Goal: Information Seeking & Learning: Learn about a topic

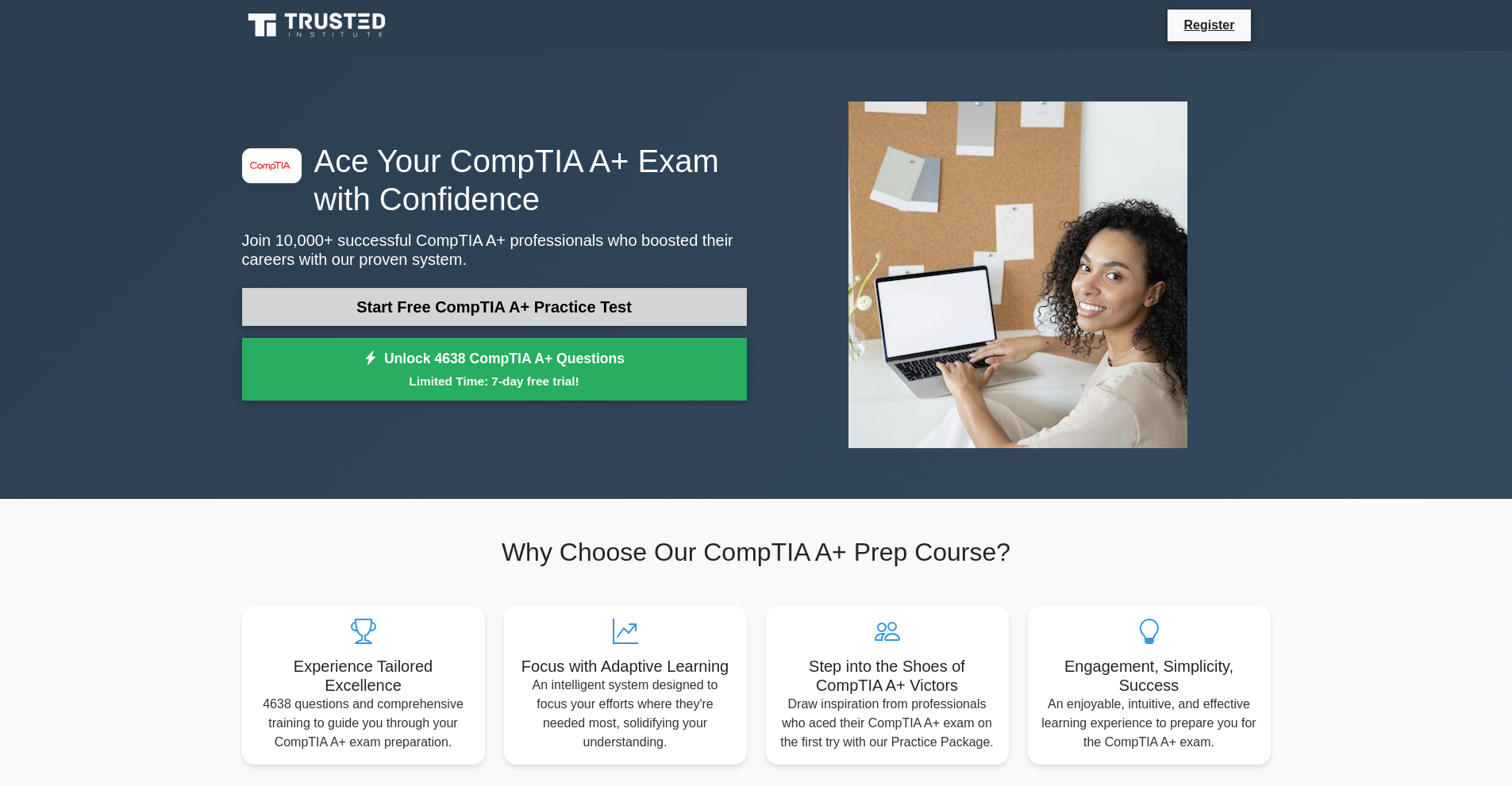
click at [592, 309] on link "Start Free CompTIA A+ Practice Test" at bounding box center [494, 307] width 505 height 38
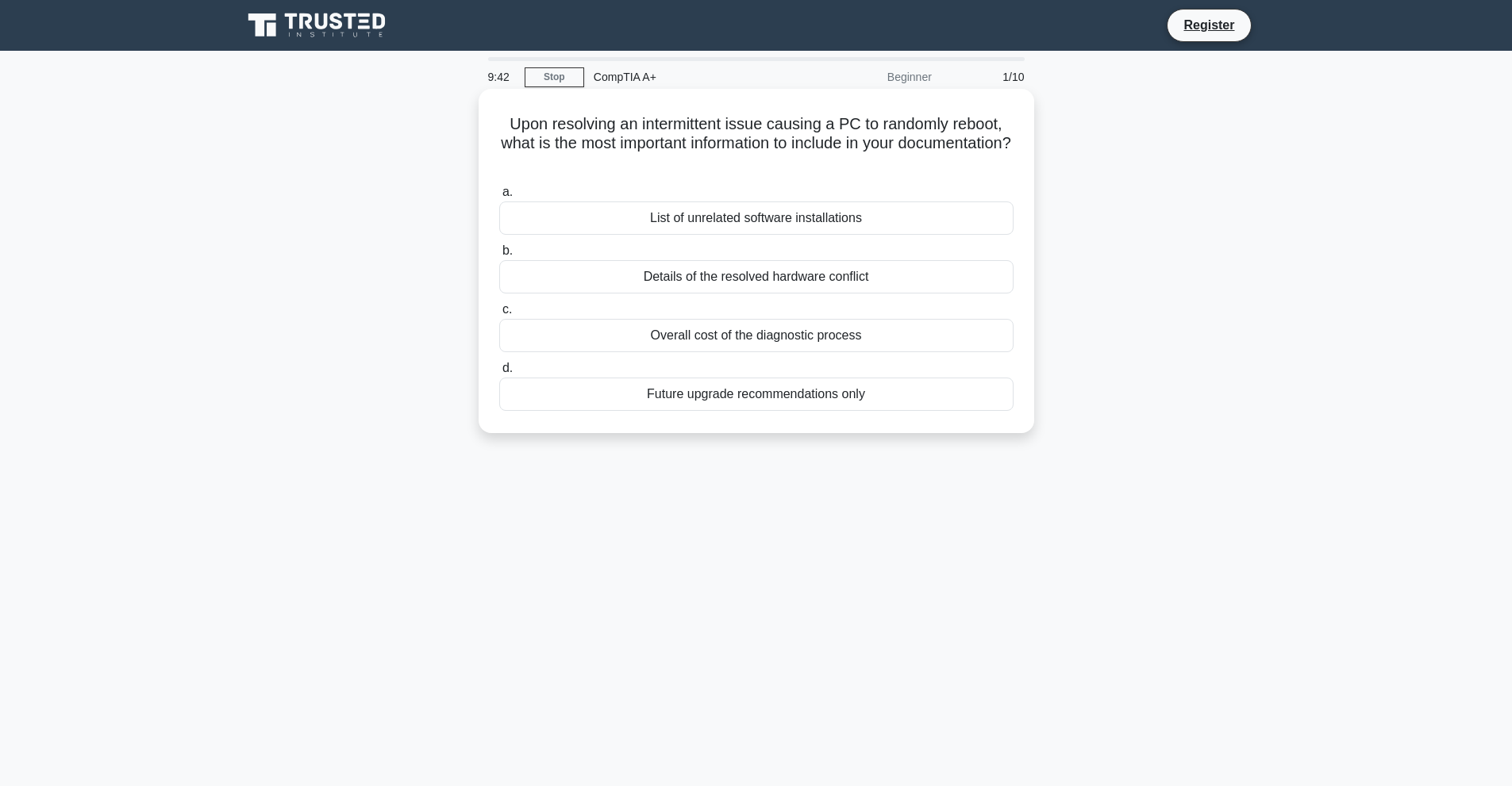
click at [759, 283] on div "Details of the resolved hardware conflict" at bounding box center [756, 276] width 514 height 33
click at [499, 257] on input "b. Details of the resolved hardware conflict" at bounding box center [499, 251] width 0 height 11
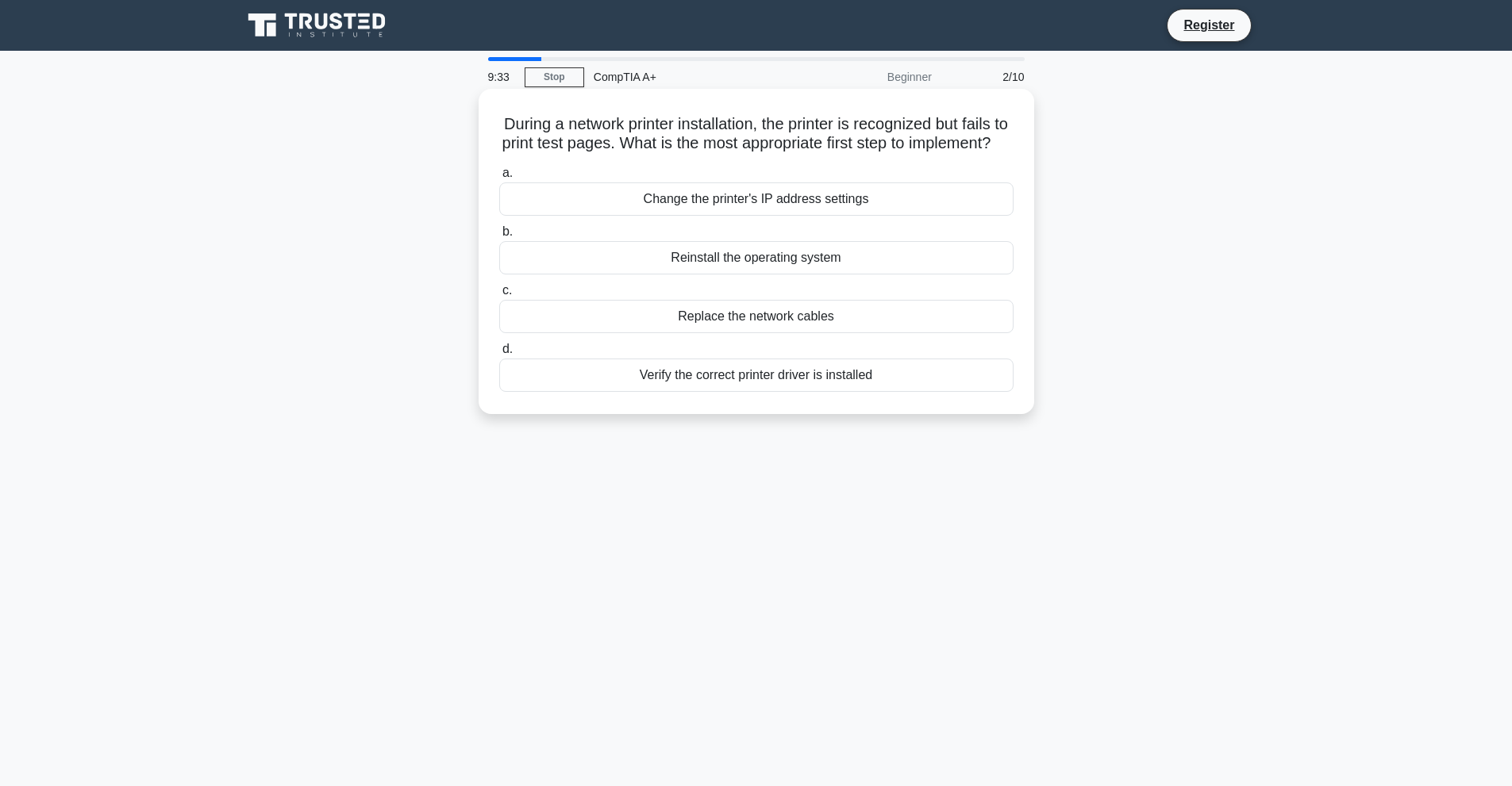
click at [774, 392] on div "Verify the correct printer driver is installed" at bounding box center [756, 375] width 514 height 33
click at [499, 355] on input "d. Verify the correct printer driver is installed" at bounding box center [499, 349] width 0 height 11
click at [778, 265] on div "Enable MAC address filtering" at bounding box center [756, 257] width 514 height 33
click at [499, 237] on input "b. Enable MAC address filtering" at bounding box center [499, 231] width 0 height 11
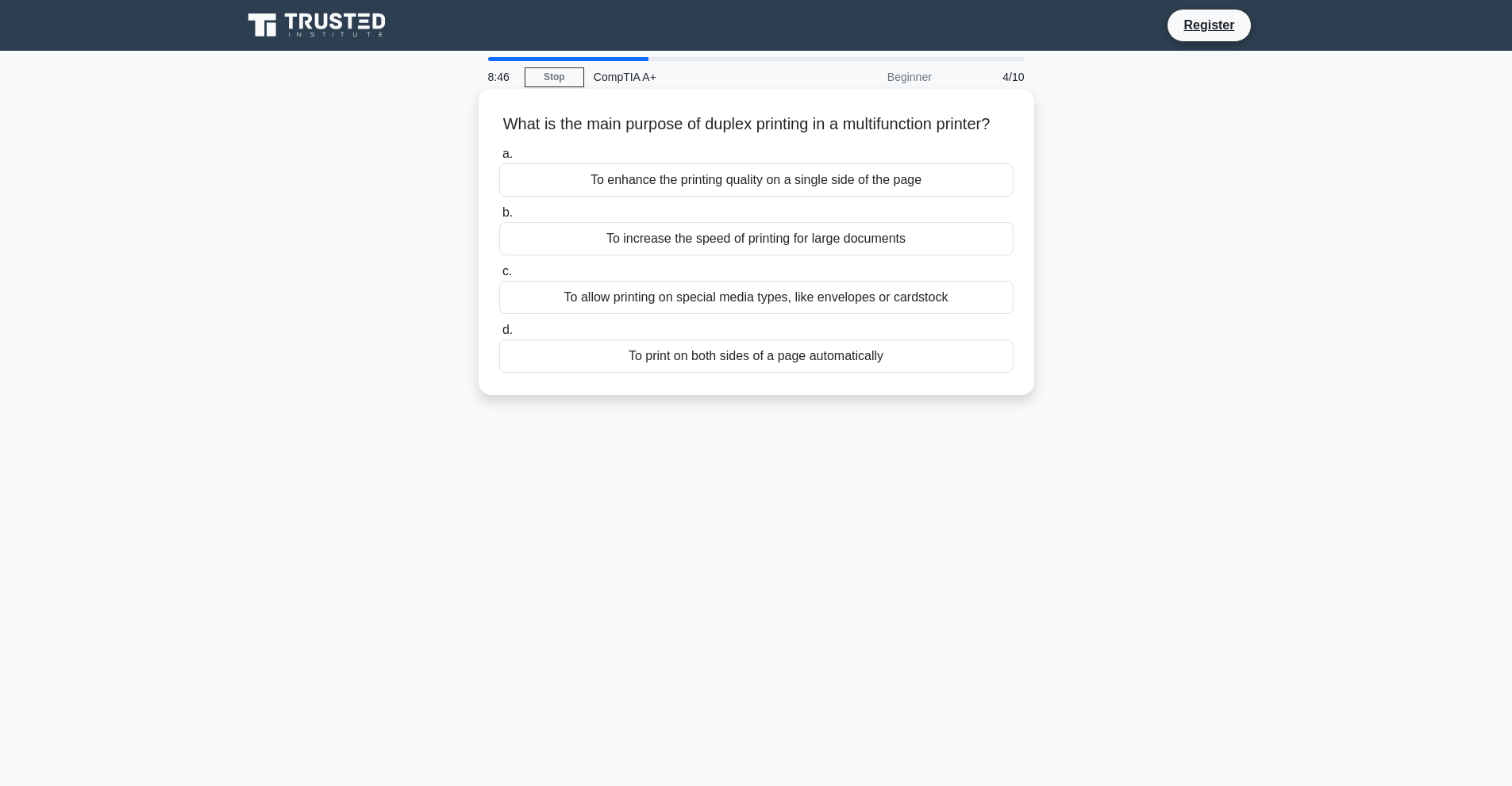
click at [723, 373] on div "To print on both sides of a page automatically" at bounding box center [756, 356] width 514 height 33
click at [499, 335] on input "d. To print on both sides of a page automatically" at bounding box center [499, 330] width 0 height 11
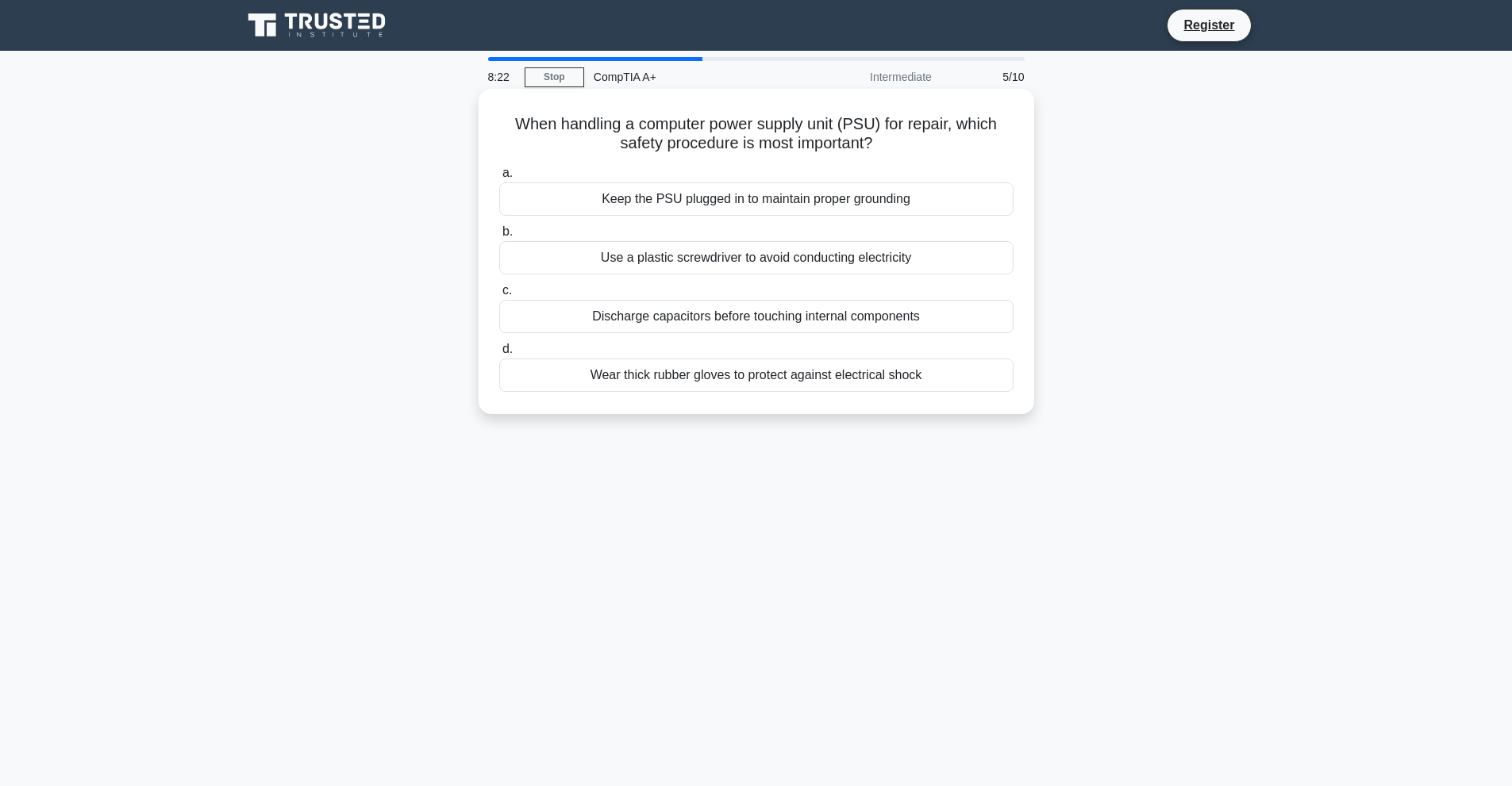
click at [776, 266] on div "Use a plastic screwdriver to avoid conducting electricity" at bounding box center [756, 257] width 514 height 33
click at [499, 237] on input "b. Use a plastic screwdriver to avoid conducting electricity" at bounding box center [499, 231] width 0 height 11
click at [798, 207] on div "Protocol support and flexibility" at bounding box center [756, 199] width 514 height 33
click at [499, 179] on input "a. Protocol support and flexibility" at bounding box center [499, 173] width 0 height 11
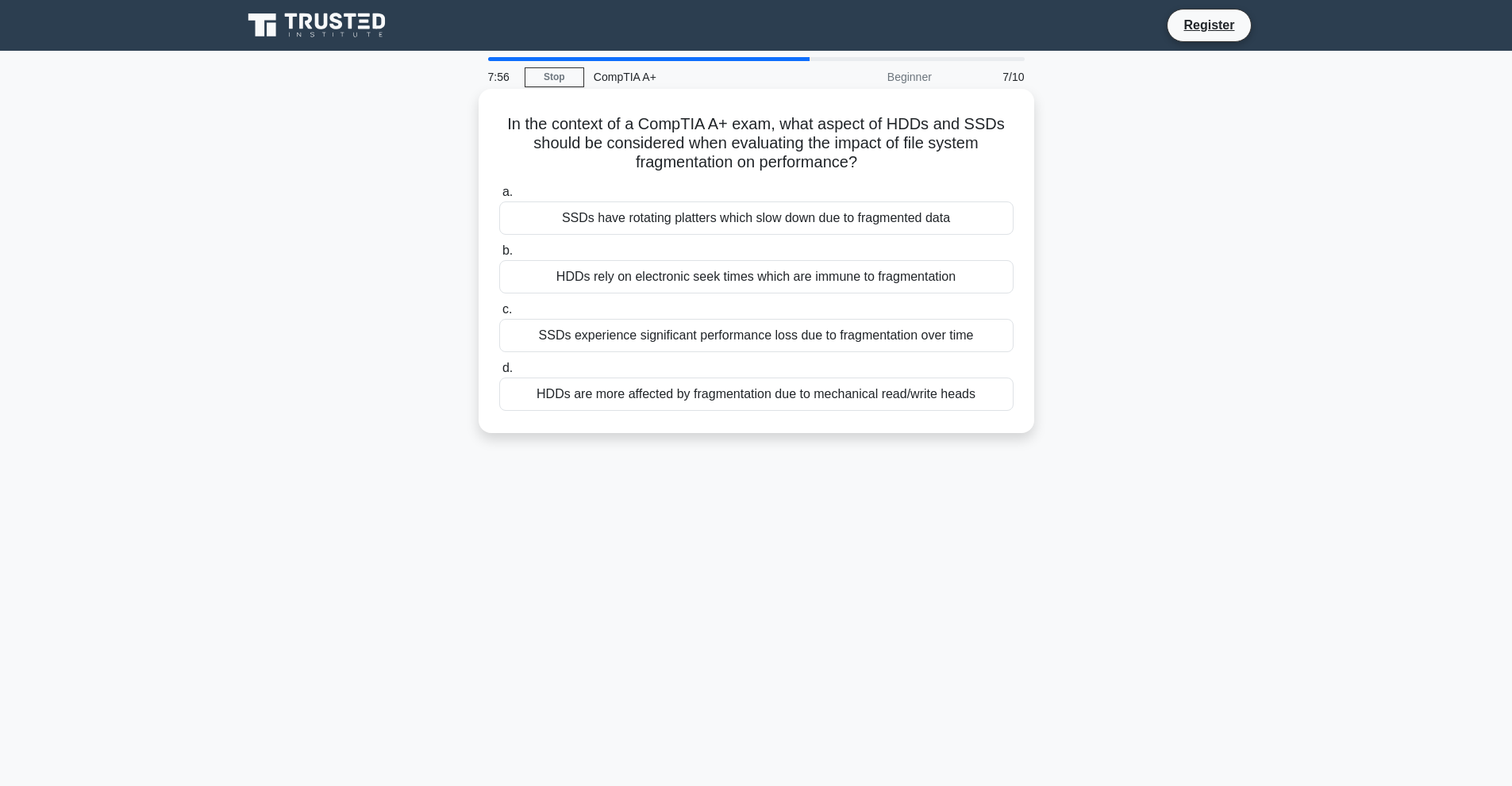
click at [666, 394] on div "HDDs are more affected by fragmentation due to mechanical read/write heads" at bounding box center [756, 394] width 514 height 33
click at [499, 374] on input "d. HDDs are more affected by fragmentation due to mechanical read/write heads" at bounding box center [499, 368] width 0 height 11
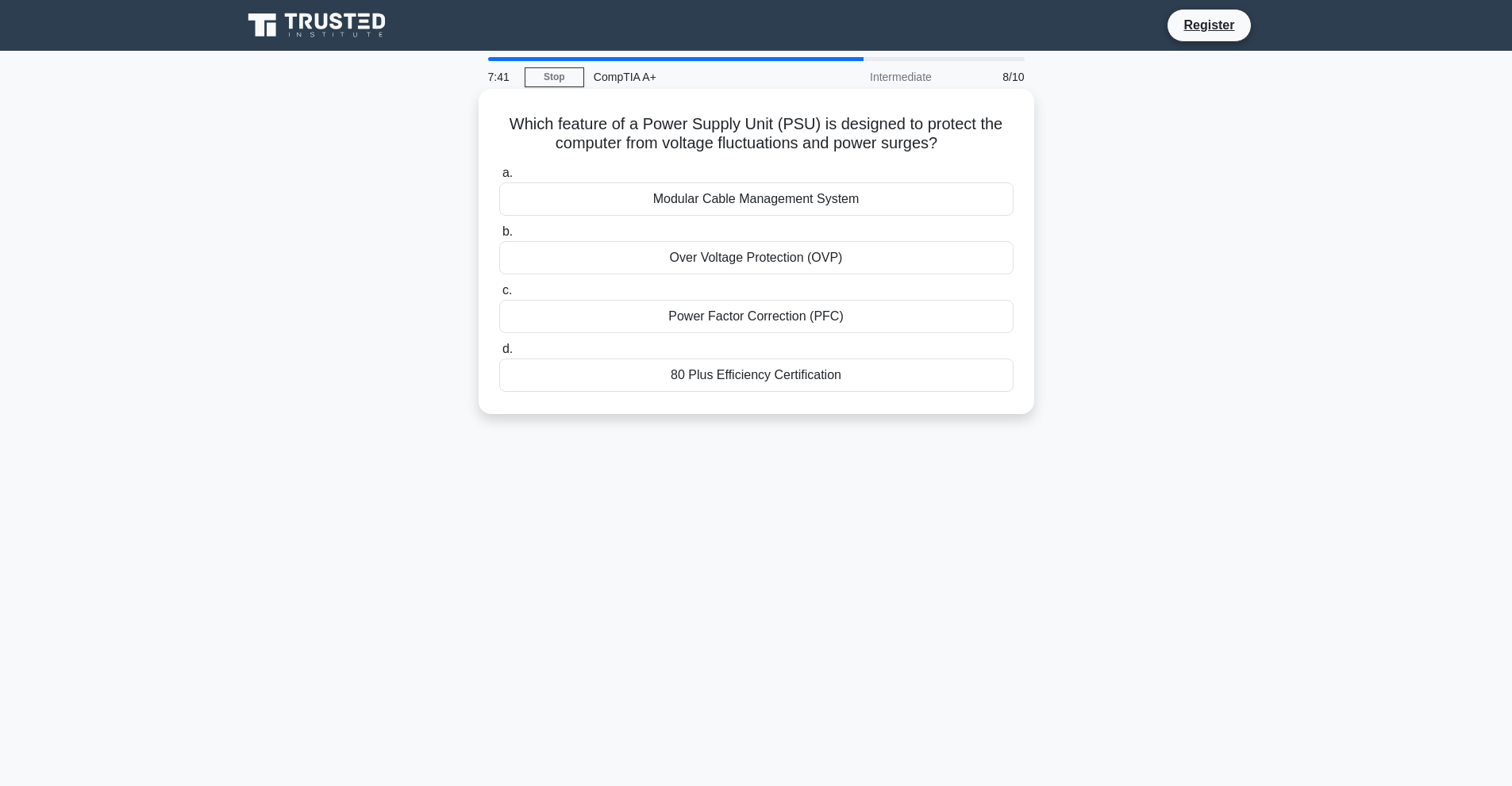
drag, startPoint x: 951, startPoint y: 147, endPoint x: 497, endPoint y: 127, distance: 454.4
click at [497, 127] on h5 "Which feature of a Power Supply Unit (PSU) is designed to protect the computer …" at bounding box center [756, 134] width 518 height 40
copy h5 "Which feature of a Power Supply Unit (PSU) is designed to protect the computer …"
click at [825, 278] on div "a. Modular Cable Management System b. Over Voltage Protection (OVP) c. d." at bounding box center [756, 277] width 533 height 235
click at [824, 265] on div "Over Voltage Protection (OVP)" at bounding box center [756, 257] width 514 height 33
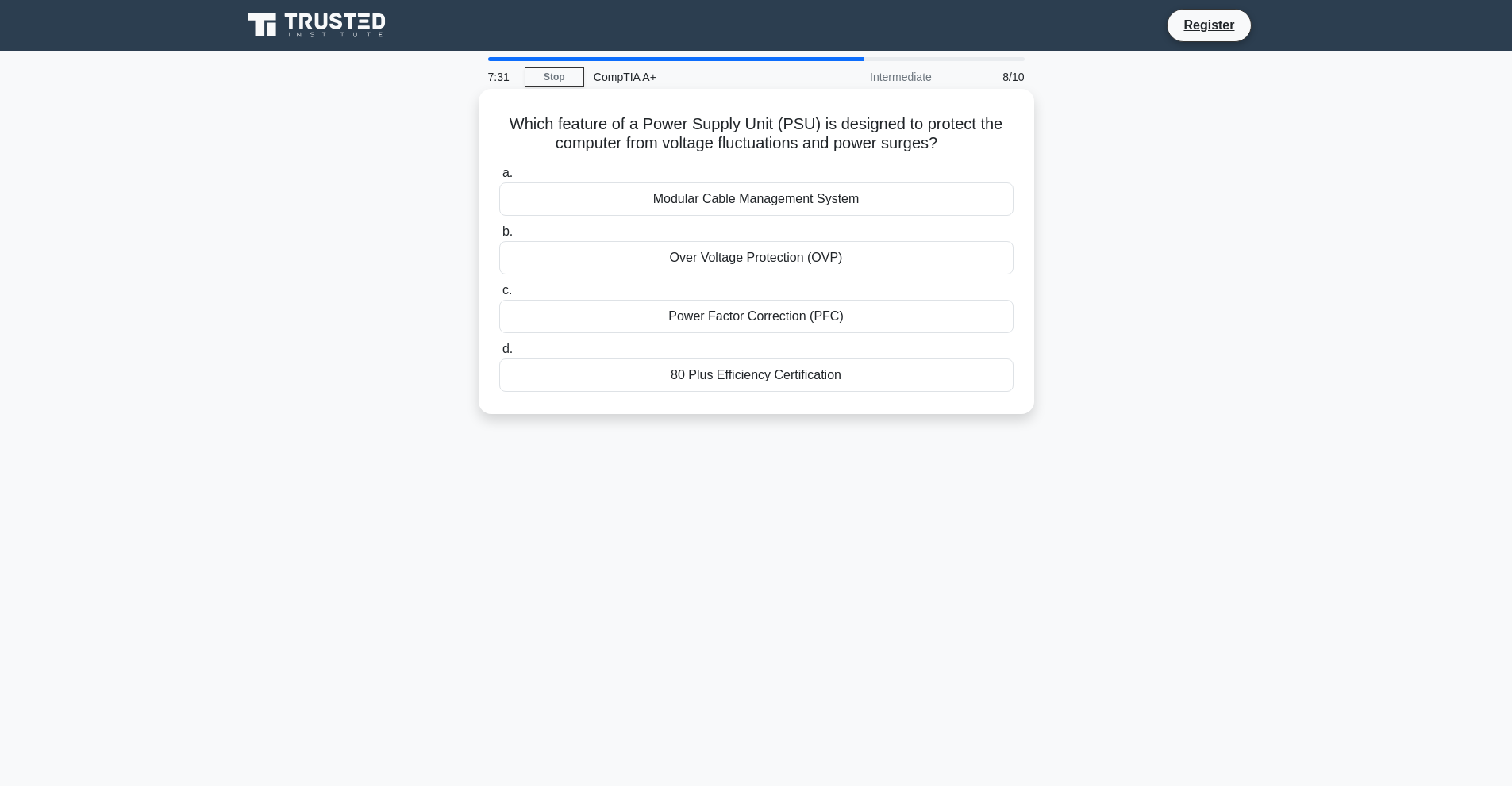
click at [499, 237] on input "b. Over Voltage Protection (OVP)" at bounding box center [499, 231] width 0 height 11
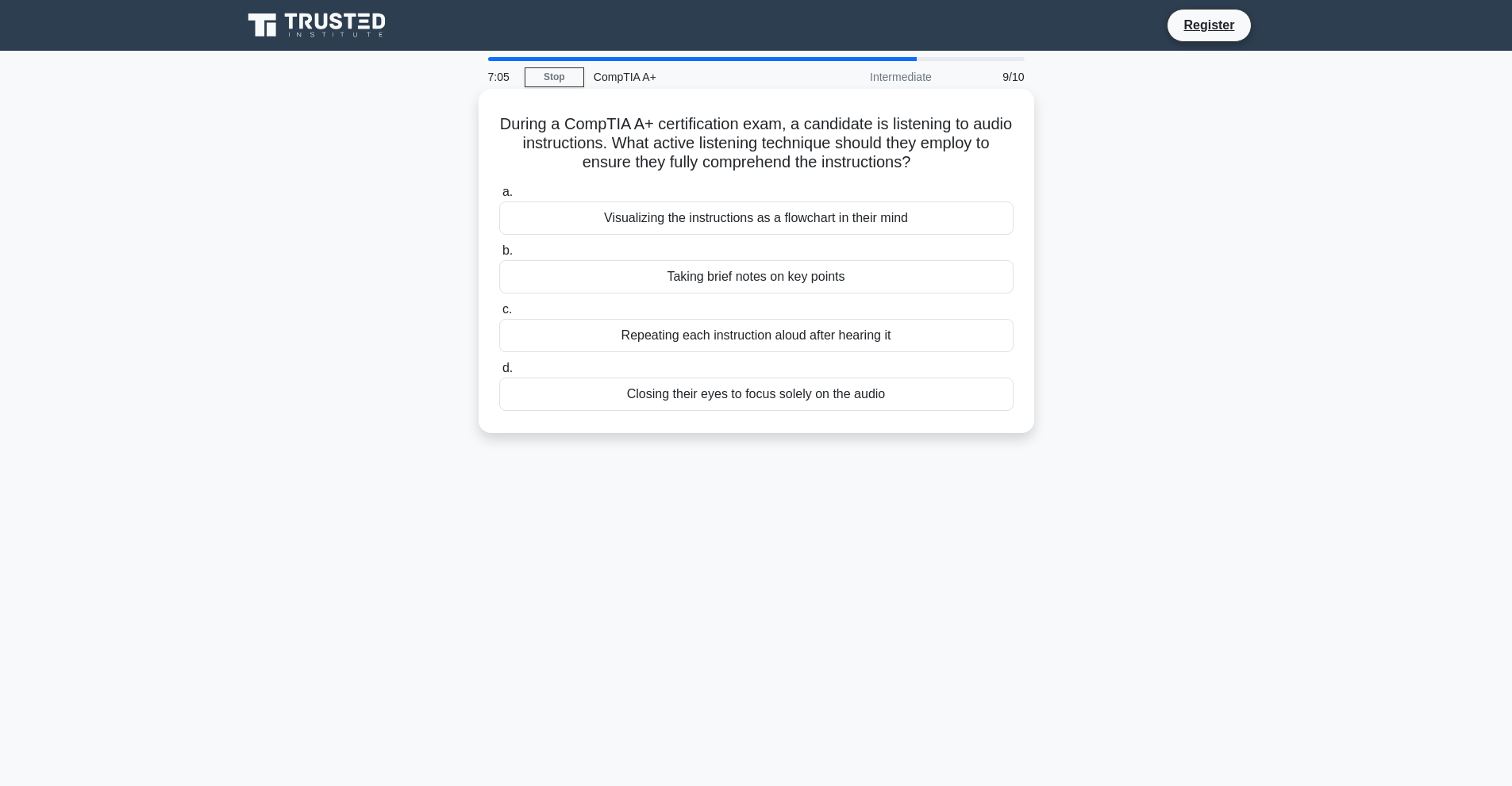
click at [809, 285] on div "Taking brief notes on key points" at bounding box center [756, 276] width 514 height 33
click at [499, 257] on input "b. Taking brief notes on key points" at bounding box center [499, 251] width 0 height 11
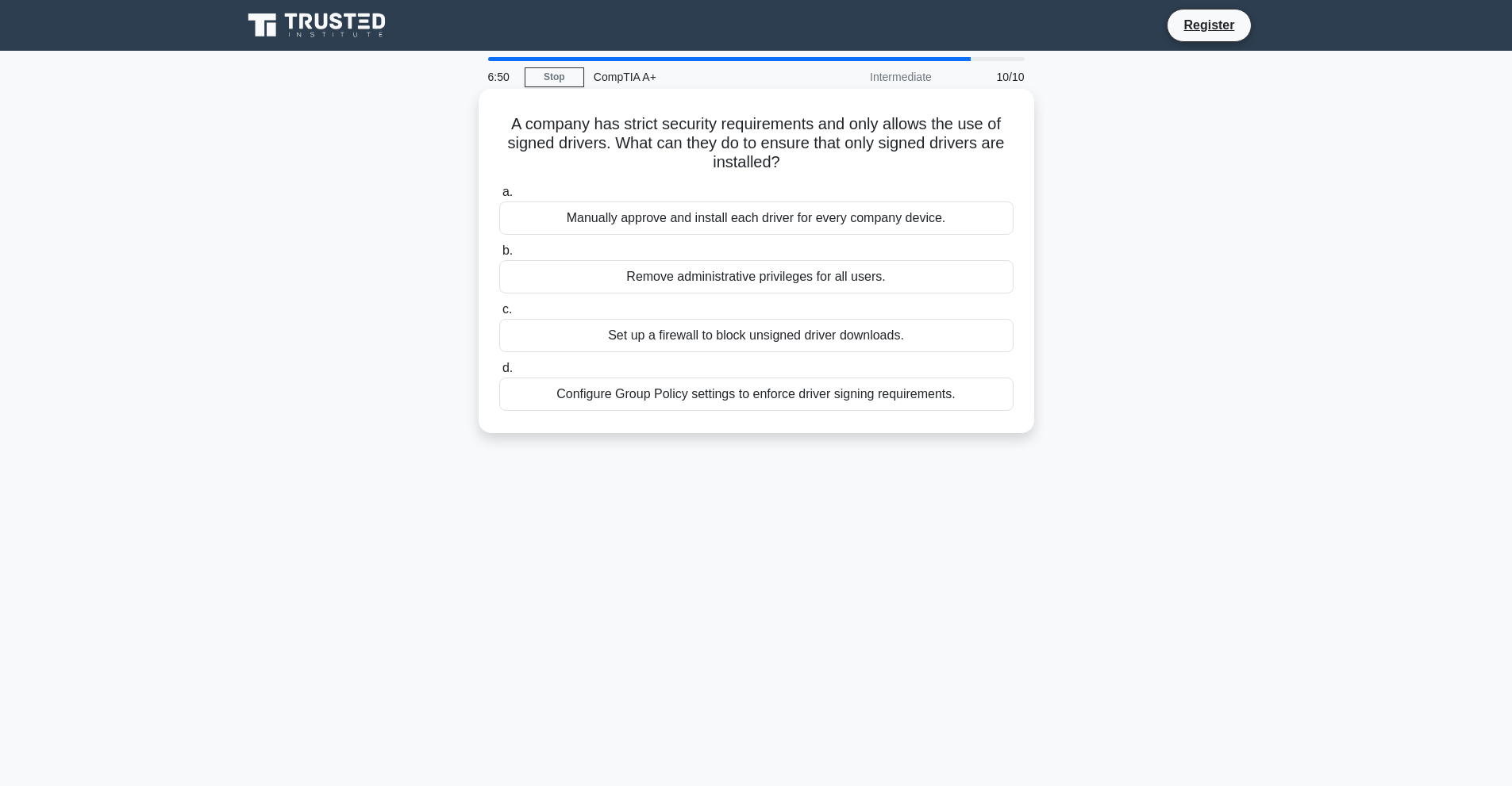
click at [794, 399] on div "Configure Group Policy settings to enforce driver signing requirements." at bounding box center [756, 394] width 514 height 33
click at [499, 374] on input "d. Configure Group Policy settings to enforce driver signing requirements." at bounding box center [499, 368] width 0 height 11
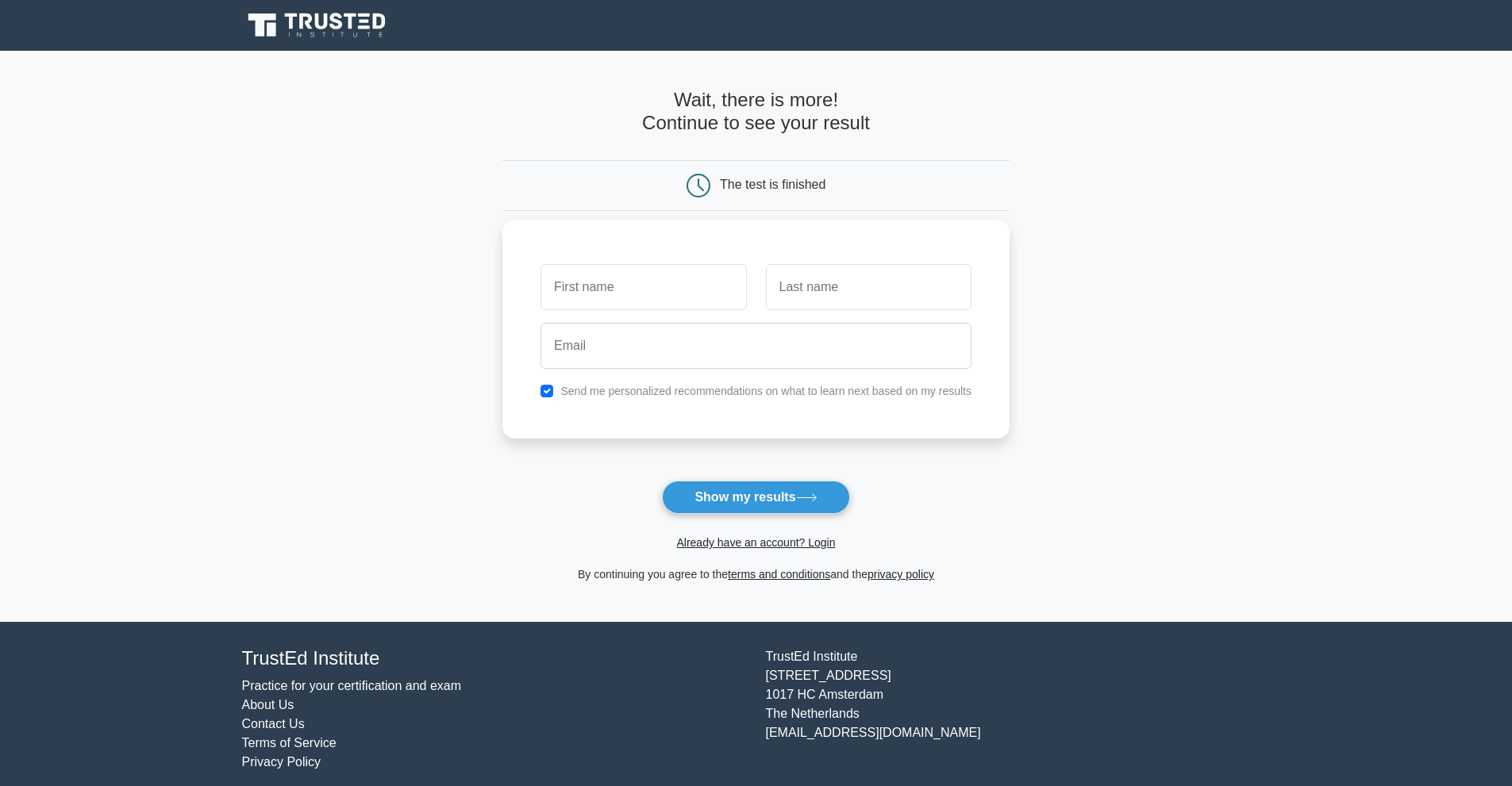
click at [609, 296] on input "text" at bounding box center [643, 287] width 206 height 46
type input "[PERSON_NAME]"
click at [845, 292] on input "text" at bounding box center [869, 287] width 206 height 46
type input "FAJARTIN"
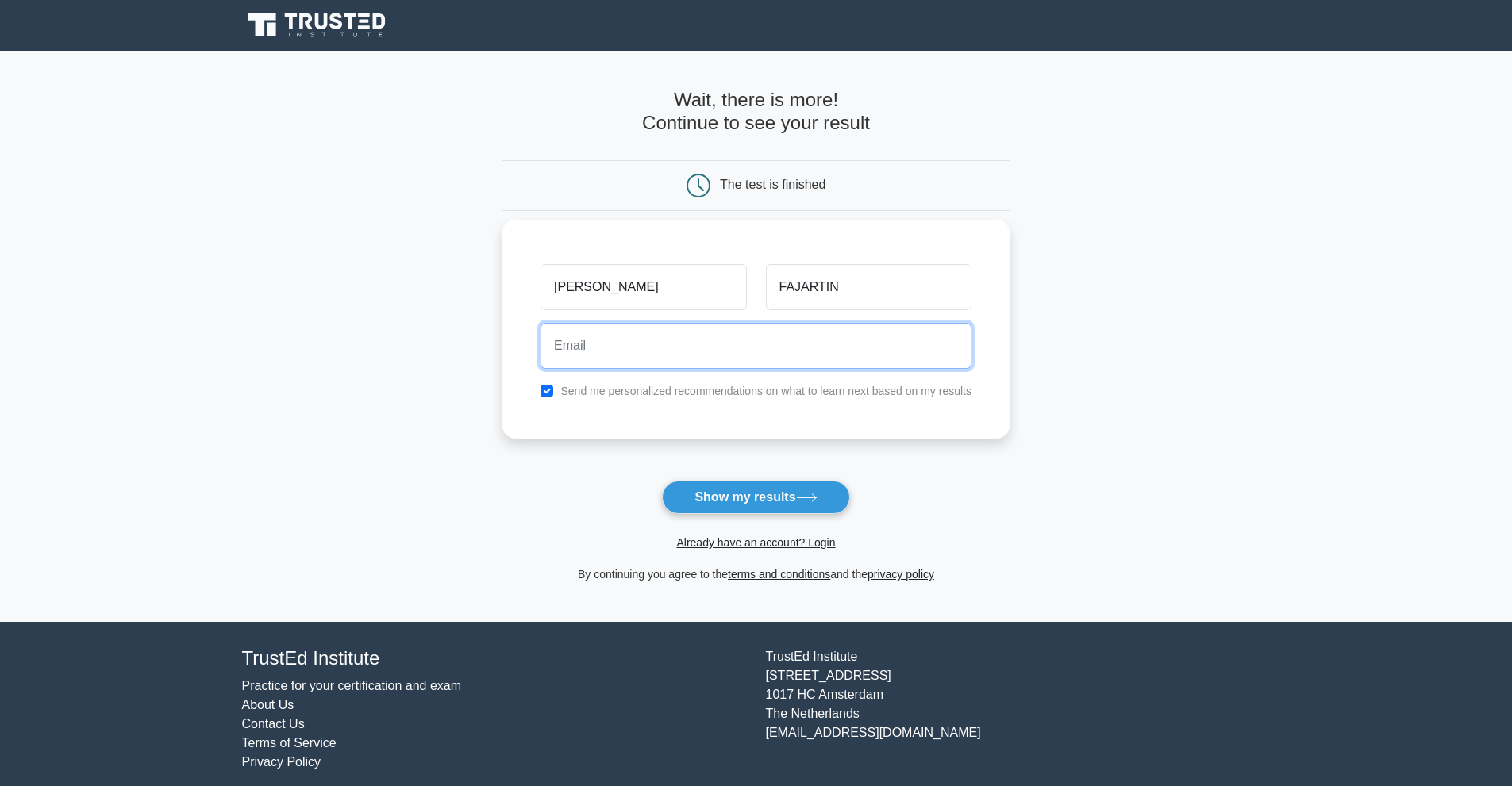
click at [712, 355] on input "email" at bounding box center [756, 346] width 431 height 46
type input "[EMAIL_ADDRESS][DOMAIN_NAME]"
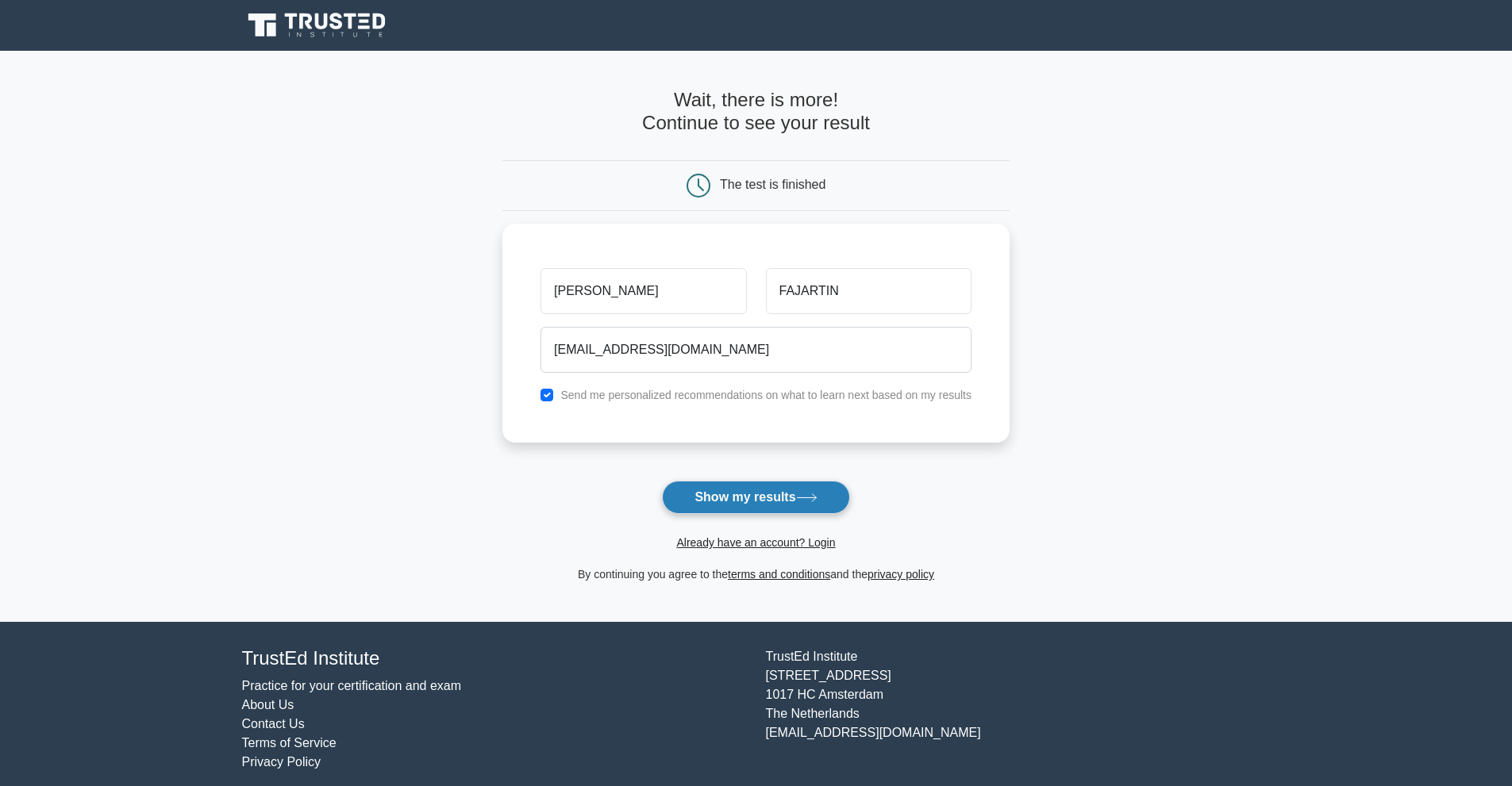
click at [825, 503] on button "Show my results" at bounding box center [756, 497] width 188 height 33
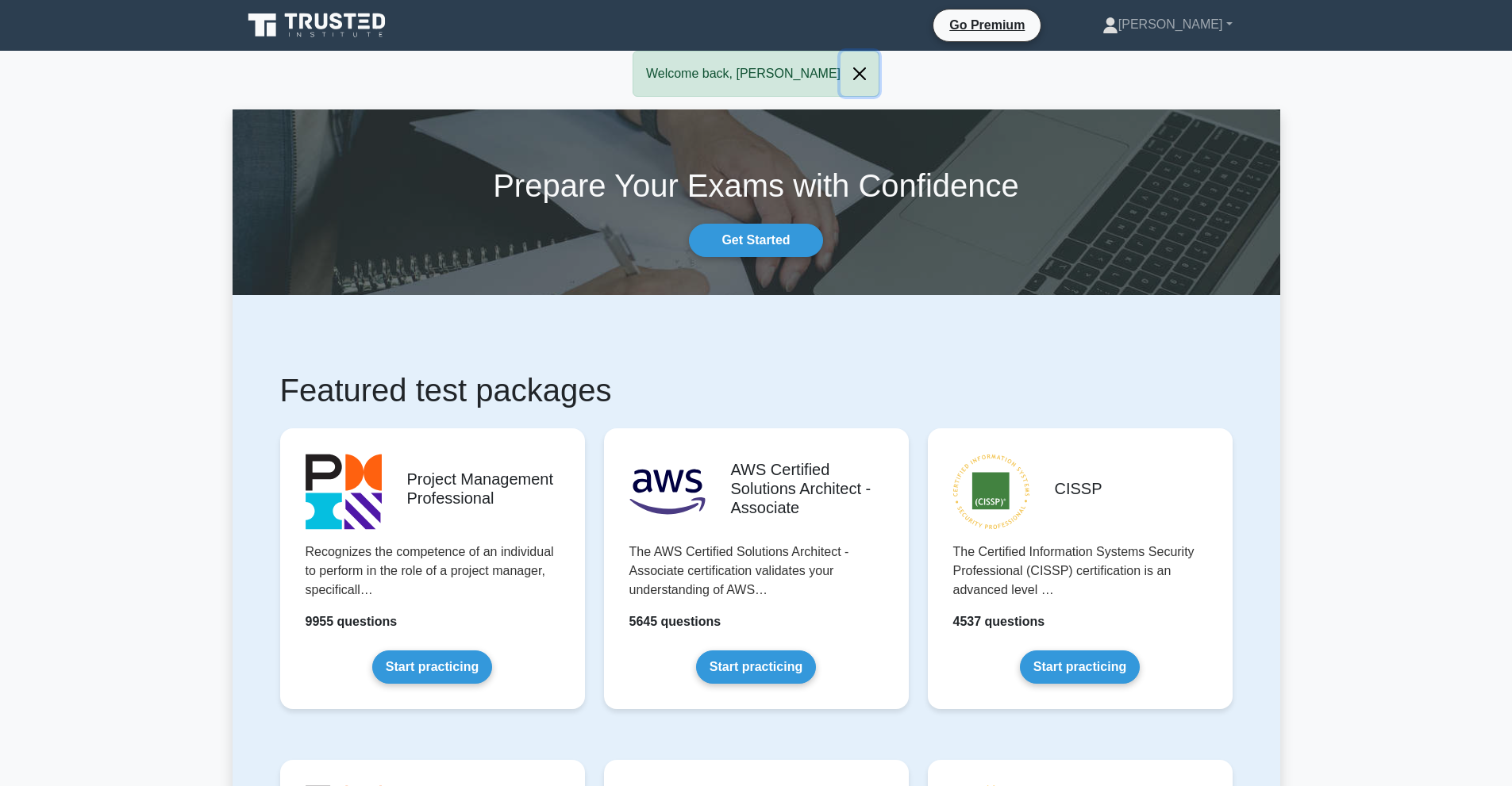
click at [853, 76] on button "Close" at bounding box center [859, 73] width 38 height 45
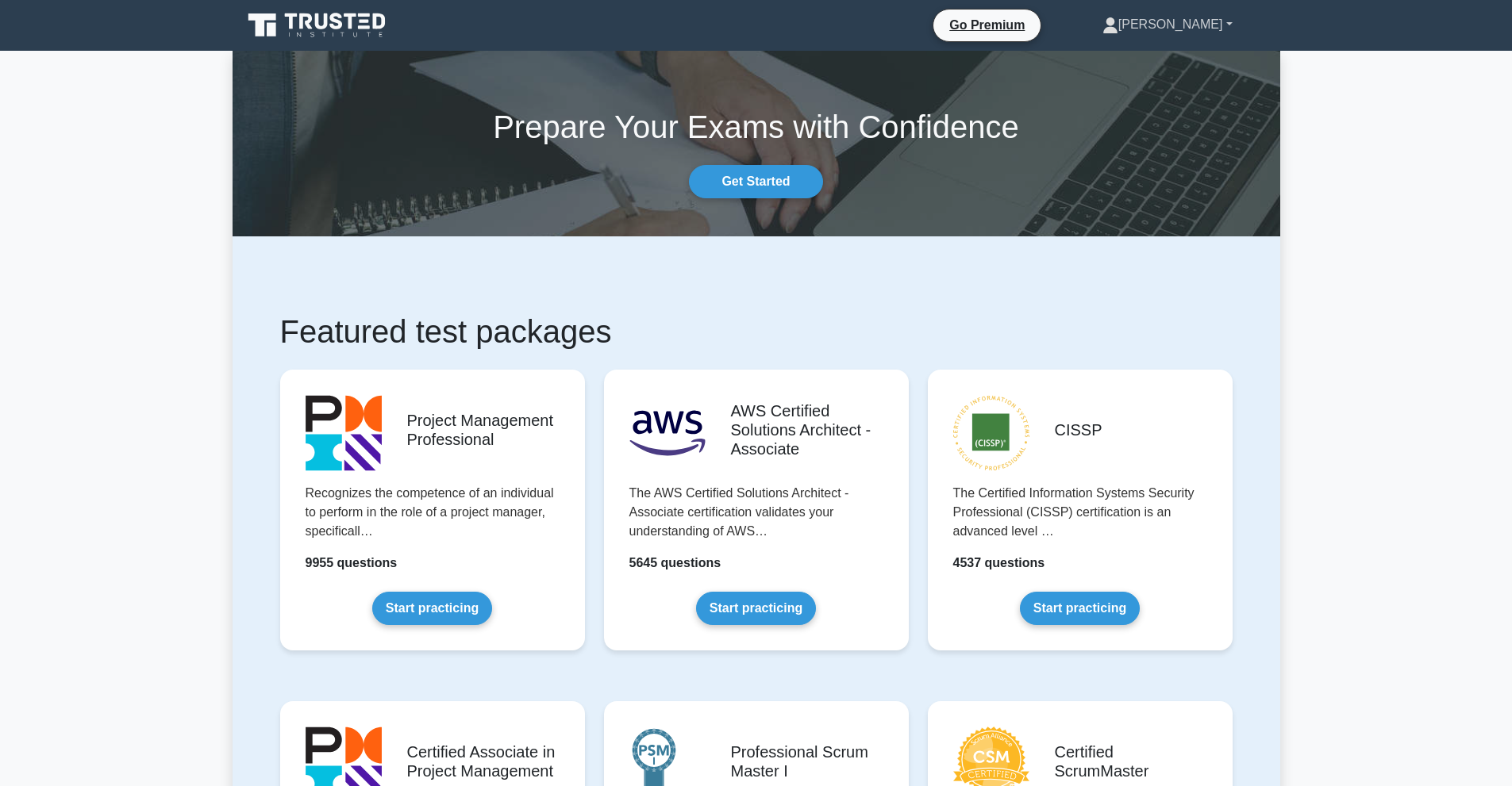
click at [1163, 27] on link "[PERSON_NAME]" at bounding box center [1168, 24] width 206 height 32
click at [1143, 58] on link "Profile" at bounding box center [1128, 62] width 125 height 25
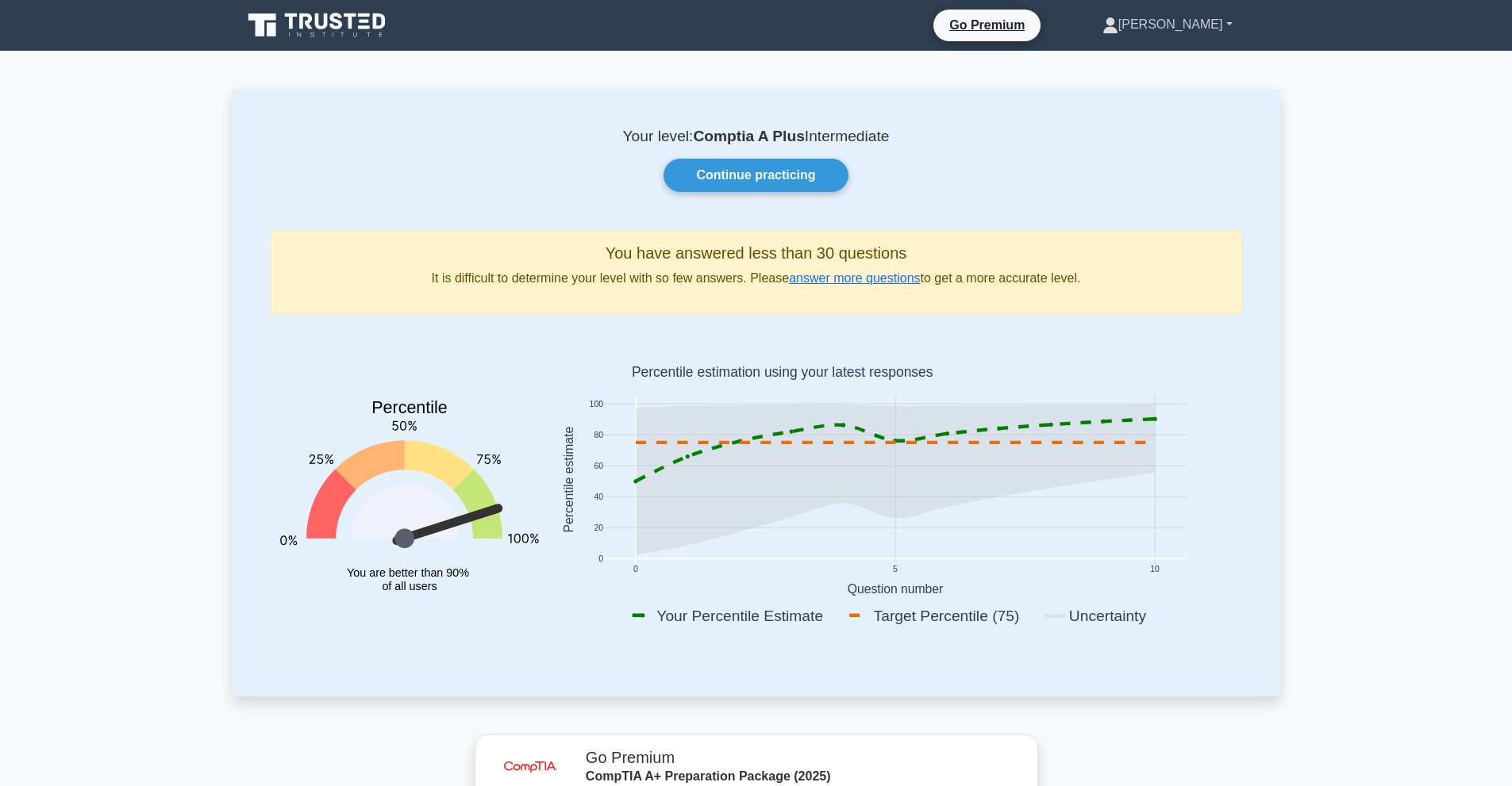
click at [1150, 30] on link "[PERSON_NAME]" at bounding box center [1168, 24] width 206 height 32
click at [1117, 91] on link "Settings" at bounding box center [1128, 87] width 125 height 25
